Goal: Book appointment/travel/reservation

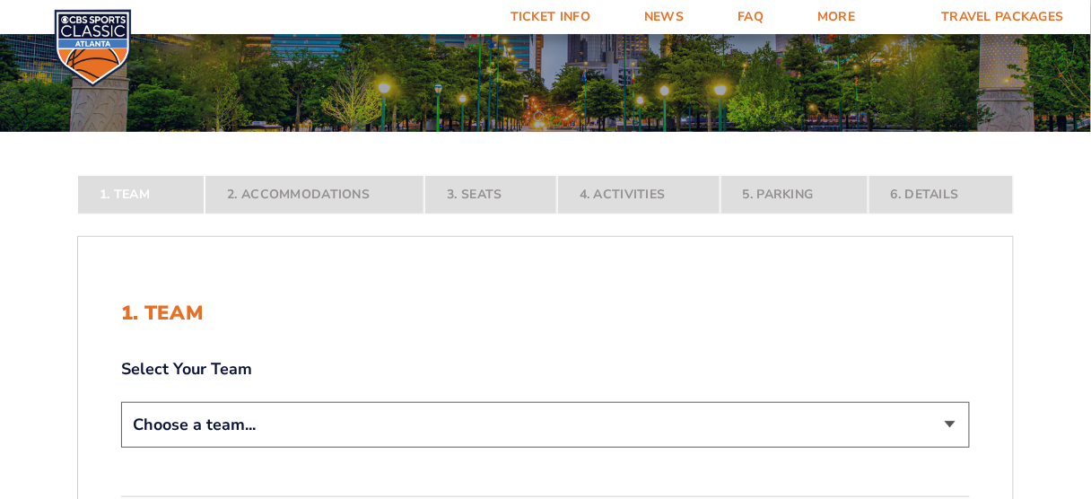
scroll to position [215, 0]
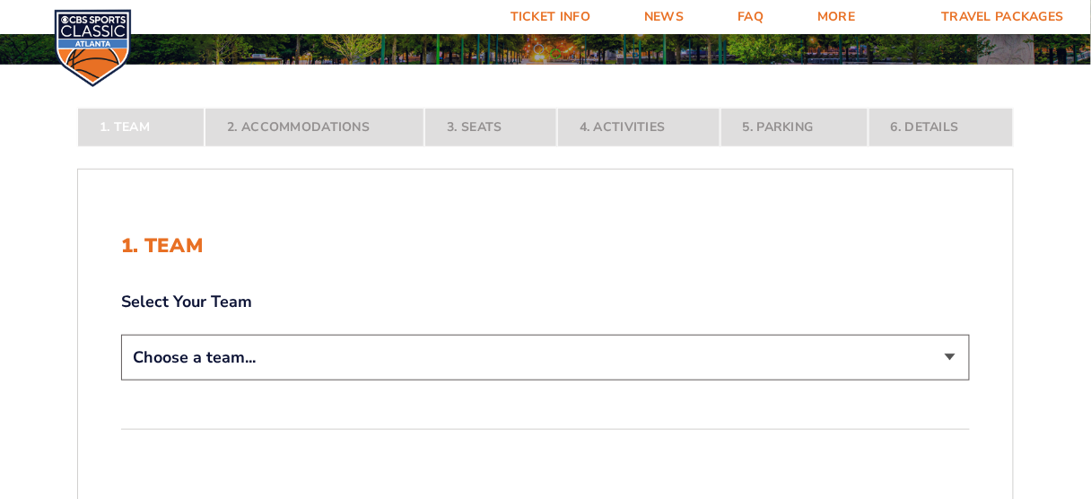
click at [952, 354] on select "Choose a team... [US_STATE] Wildcats [US_STATE] State Buckeyes [US_STATE] Tar H…" at bounding box center [545, 358] width 848 height 46
select select "12956"
click at [121, 380] on select "Choose a team... [US_STATE] Wildcats [US_STATE] State Buckeyes [US_STATE] Tar H…" at bounding box center [545, 358] width 848 height 46
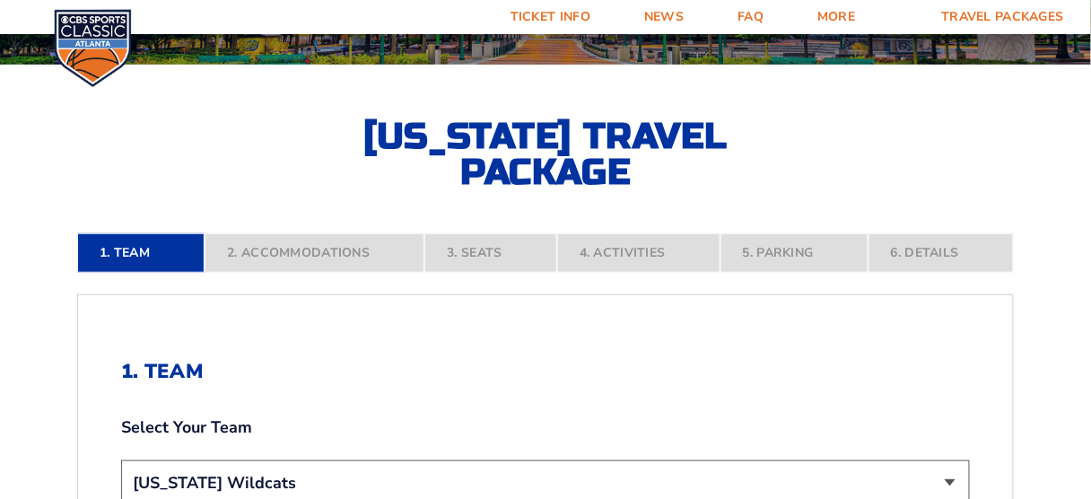
click at [483, 251] on nav "1. Team 2. Accommodations 3. Seats 4. Activities 5. Parking 6. Details" at bounding box center [545, 252] width 936 height 39
click at [302, 253] on nav "1. Team 2. Accommodations 3. Seats 4. Activities 5. Parking 6. Details" at bounding box center [545, 252] width 936 height 39
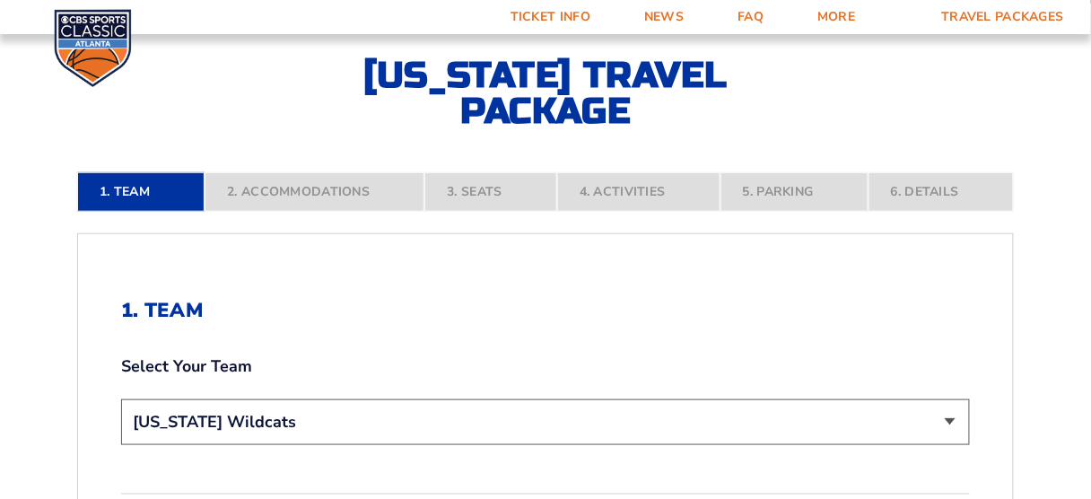
scroll to position [359, 0]
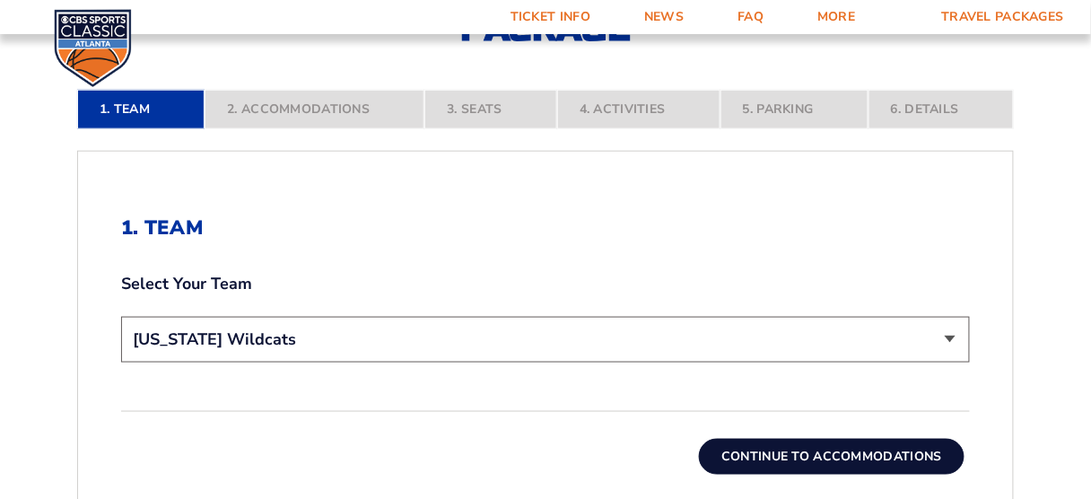
click at [817, 459] on button "Continue To Accommodations" at bounding box center [831, 457] width 265 height 36
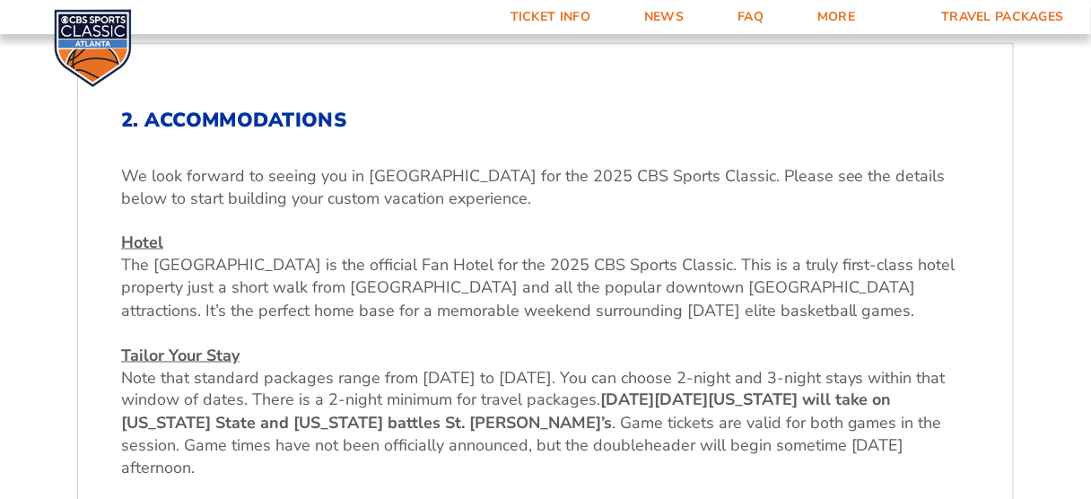
scroll to position [378, 0]
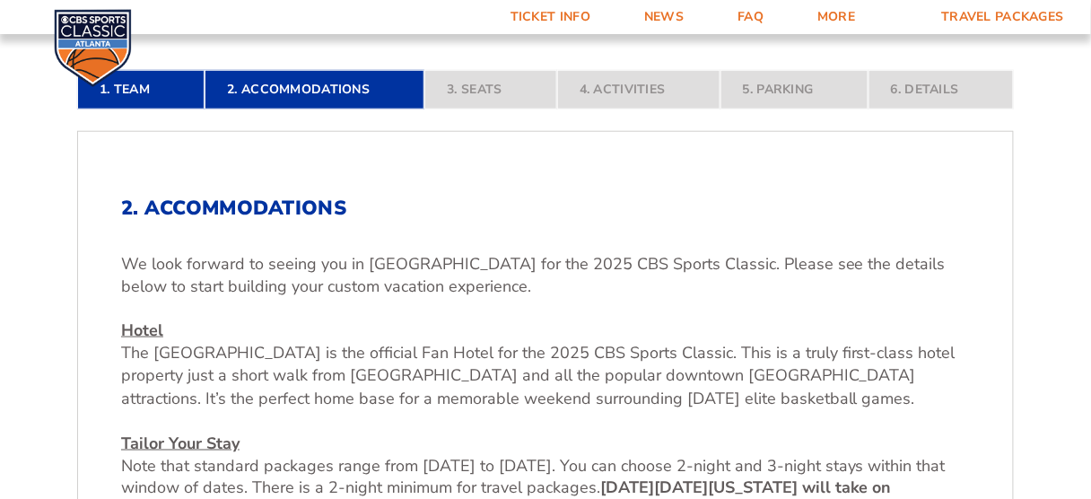
click at [500, 93] on nav "1. Team 2. Accommodations 3. Seats 4. Activities 5. Parking 6. Details" at bounding box center [545, 89] width 936 height 39
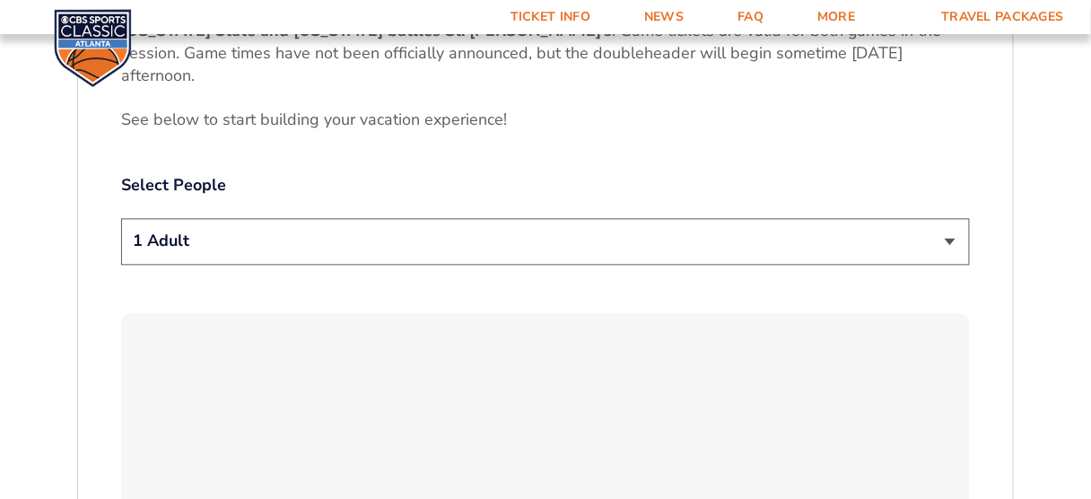
scroll to position [881, 0]
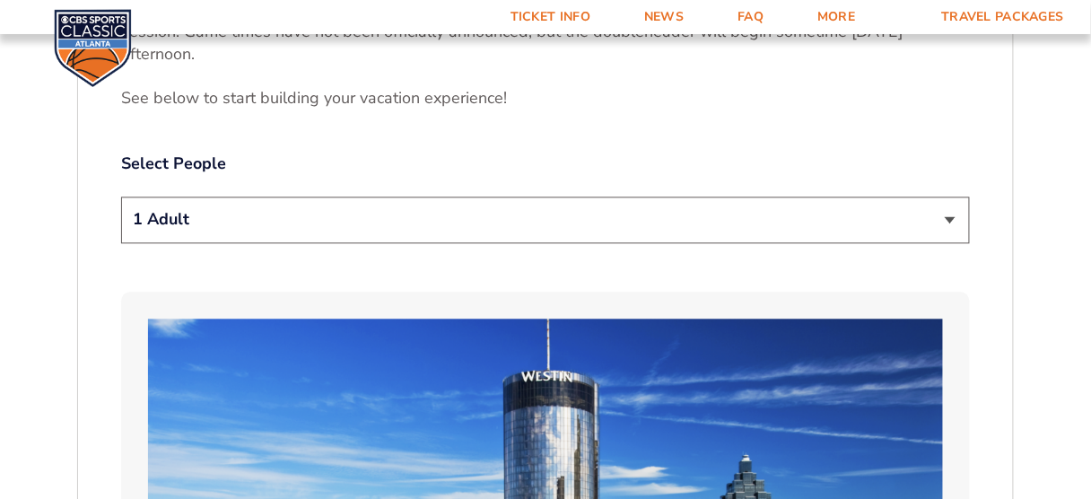
click at [952, 216] on select "1 Adult 2 Adults 3 Adults 4 Adults 2 Adults + 1 Child 2 Adults + 2 Children 2 A…" at bounding box center [545, 219] width 848 height 46
select select "2 Adults"
click at [121, 196] on select "1 Adult 2 Adults 3 Adults 4 Adults 2 Adults + 1 Child 2 Adults + 2 Children 2 A…" at bounding box center [545, 219] width 848 height 46
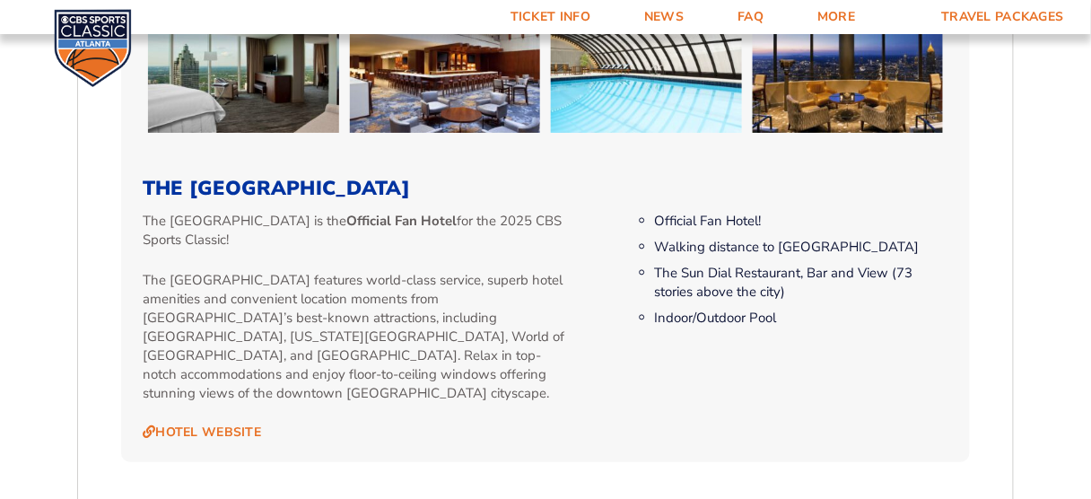
scroll to position [1813, 0]
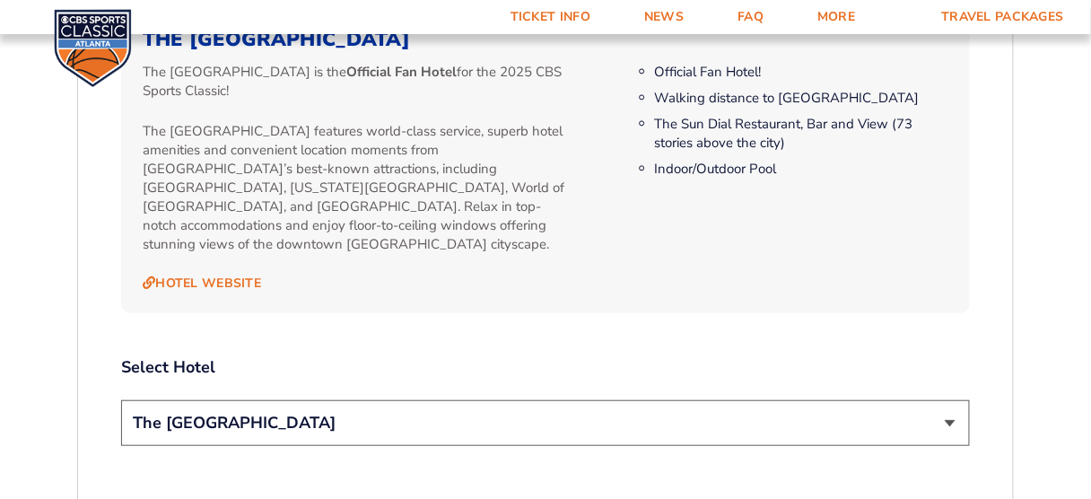
click at [952, 408] on select "The [GEOGRAPHIC_DATA]" at bounding box center [545, 423] width 848 height 46
